Goal: Transaction & Acquisition: Purchase product/service

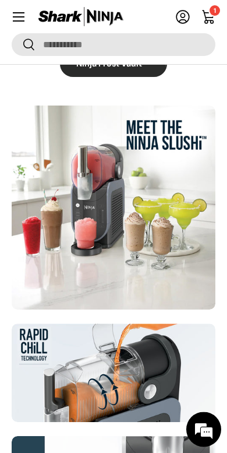
scroll to position [275, 0]
click at [48, 264] on div at bounding box center [114, 208] width 204 height 204
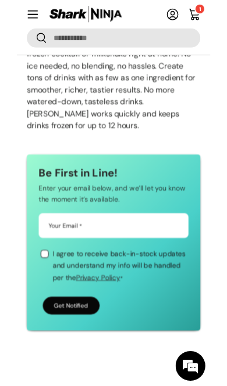
scroll to position [457, 0]
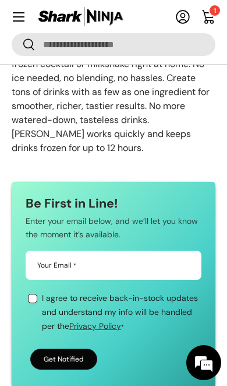
click at [36, 272] on input "Your Email *" at bounding box center [114, 265] width 176 height 29
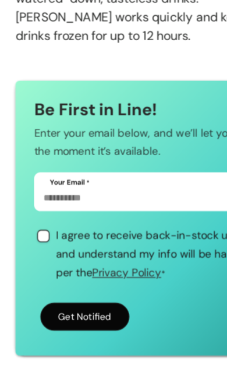
type input "**********"
click at [42, 267] on label "I agree to receive back-in-stock updates and understand my info will be handled…" at bounding box center [122, 288] width 160 height 43
click at [45, 324] on button "Get Notified" at bounding box center [63, 334] width 67 height 21
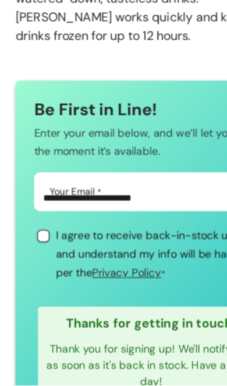
scroll to position [0, 0]
click at [34, 226] on input "**********" at bounding box center [114, 240] width 176 height 29
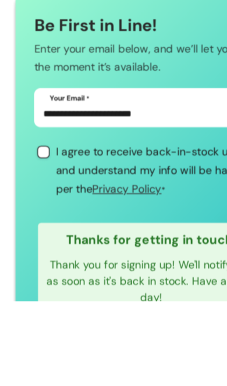
click at [12, 157] on form "This product will be back in stock soon! Enter your email below, and we’ll let …" at bounding box center [114, 297] width 204 height 281
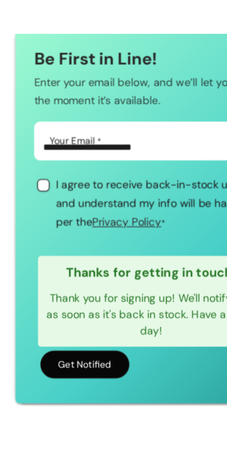
scroll to position [596, 0]
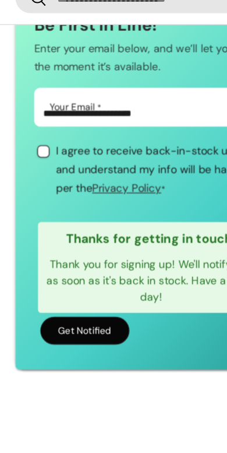
click at [47, 284] on button "Get Notified" at bounding box center [63, 294] width 67 height 21
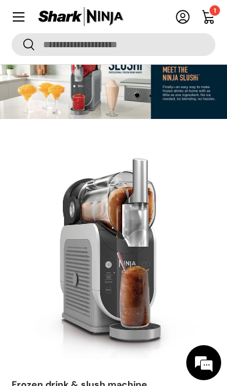
scroll to position [0, 0]
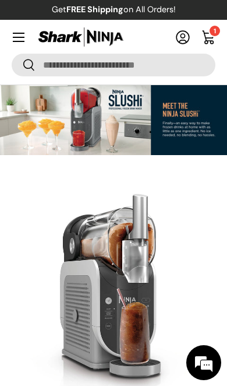
click at [17, 38] on summary "Menu" at bounding box center [19, 37] width 26 height 26
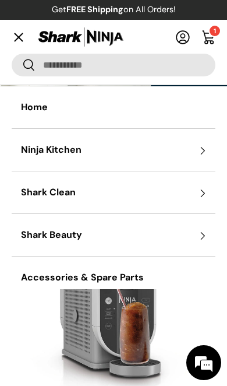
click at [26, 150] on summary "Ninja Kitchen" at bounding box center [114, 150] width 204 height 42
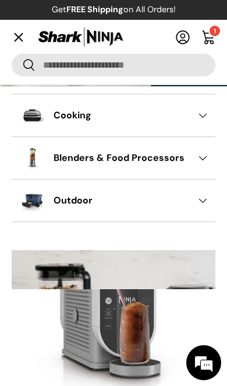
scroll to position [78, 0]
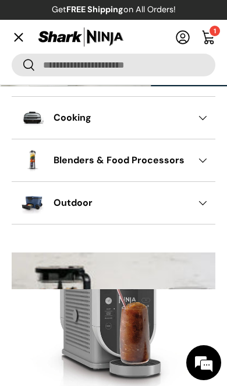
click at [23, 117] on summary "Cooking" at bounding box center [114, 118] width 204 height 42
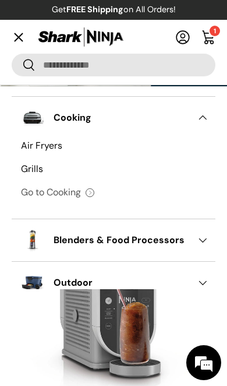
click at [28, 169] on link "Grills" at bounding box center [113, 168] width 185 height 23
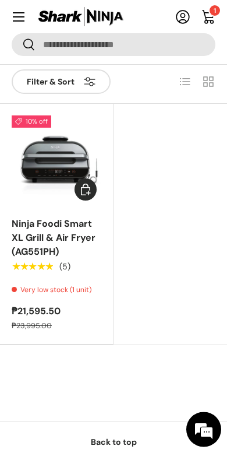
scroll to position [253, 0]
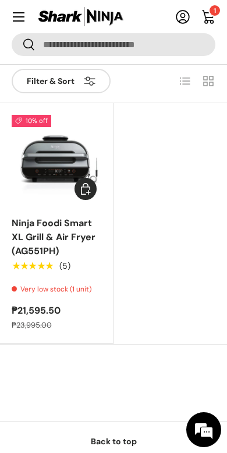
click at [24, 169] on img "Ninja Foodi Smart XL Grill & Air Fryer (AG551PH)" at bounding box center [57, 160] width 90 height 90
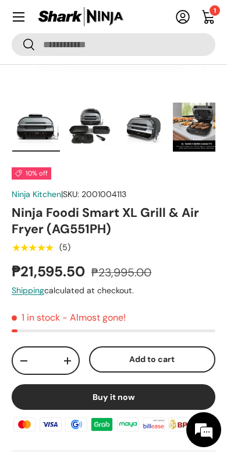
scroll to position [244, 0]
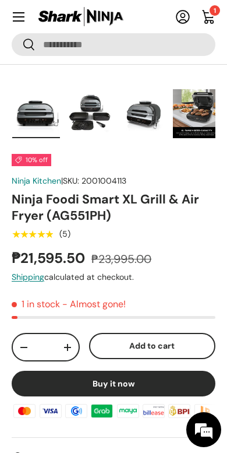
click at [195, 344] on button "Add to cart" at bounding box center [152, 346] width 127 height 26
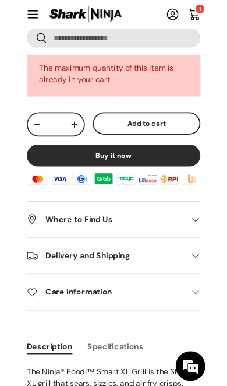
scroll to position [514, 0]
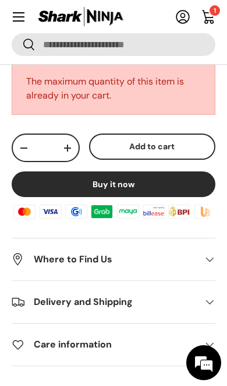
click at [7, 17] on summary "Menu" at bounding box center [19, 17] width 26 height 26
